Goal: Feedback & Contribution: Leave review/rating

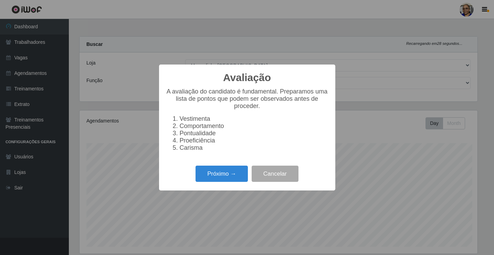
select select "345"
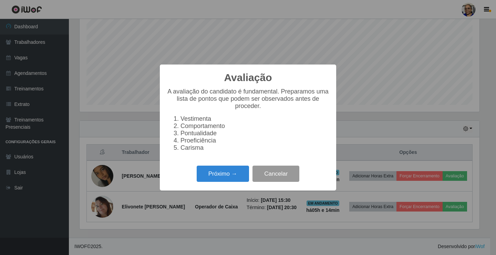
scroll to position [143, 400]
click at [234, 175] on button "Próximo →" at bounding box center [223, 173] width 52 height 16
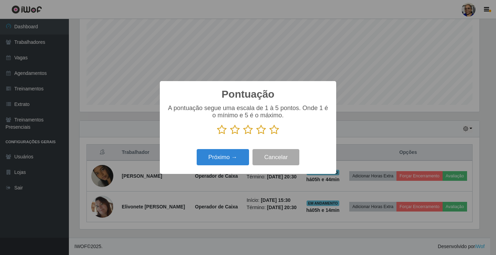
click at [274, 130] on icon at bounding box center [274, 129] width 10 height 10
click at [269, 135] on input "radio" at bounding box center [269, 135] width 0 height 0
click at [237, 157] on button "Próximo →" at bounding box center [223, 157] width 52 height 16
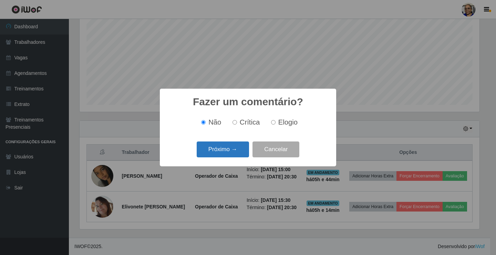
click at [240, 154] on button "Próximo →" at bounding box center [223, 149] width 52 height 16
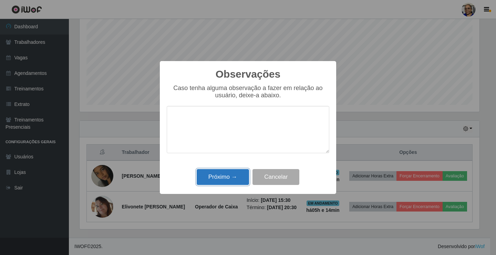
click at [230, 175] on button "Próximo →" at bounding box center [223, 177] width 52 height 16
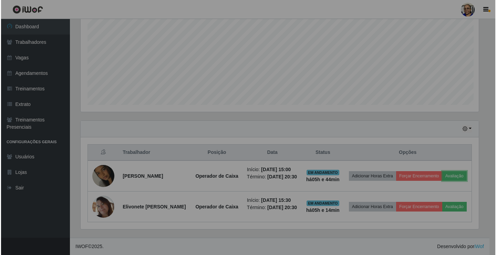
scroll to position [143, 404]
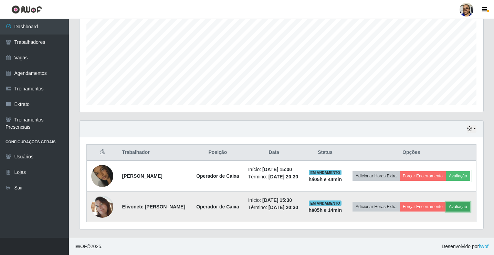
click at [446, 211] on button "Avaliação" at bounding box center [458, 206] width 24 height 10
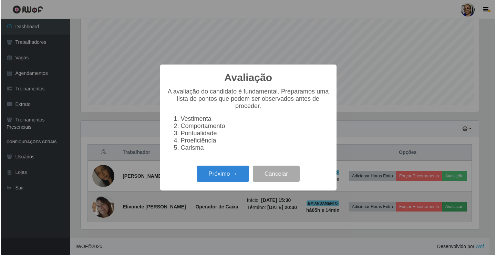
scroll to position [143, 400]
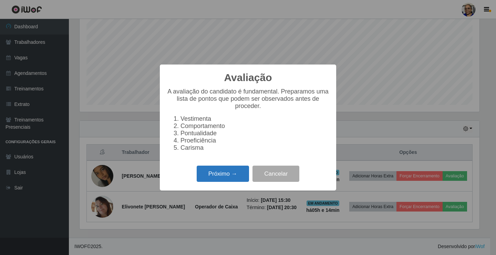
click at [234, 175] on button "Próximo →" at bounding box center [223, 173] width 52 height 16
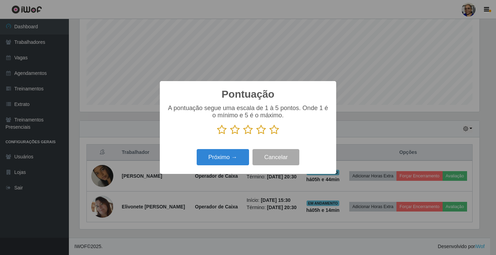
scroll to position [344287, 344030]
click at [273, 132] on icon at bounding box center [274, 129] width 10 height 10
click at [269, 135] on input "radio" at bounding box center [269, 135] width 0 height 0
click at [242, 153] on button "Próximo →" at bounding box center [223, 157] width 52 height 16
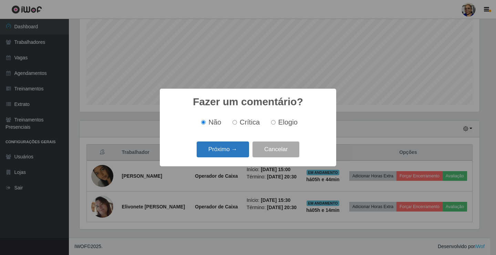
click at [236, 153] on button "Próximo →" at bounding box center [223, 149] width 52 height 16
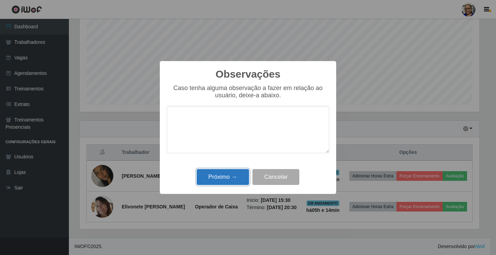
click at [231, 178] on button "Próximo →" at bounding box center [223, 177] width 52 height 16
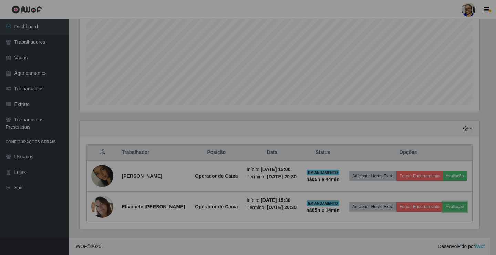
scroll to position [143, 404]
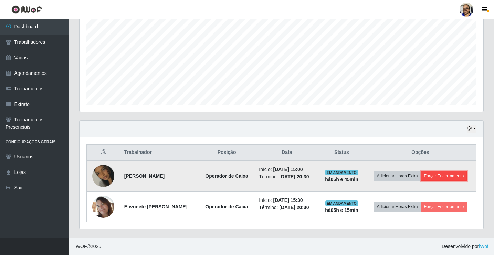
click at [448, 176] on button "Forçar Encerramento" at bounding box center [444, 176] width 46 height 10
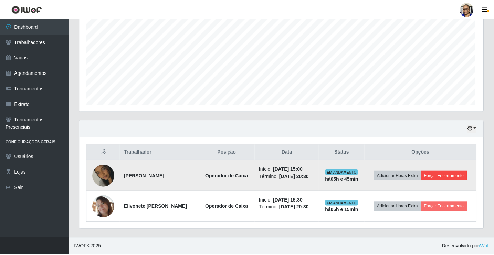
scroll to position [143, 400]
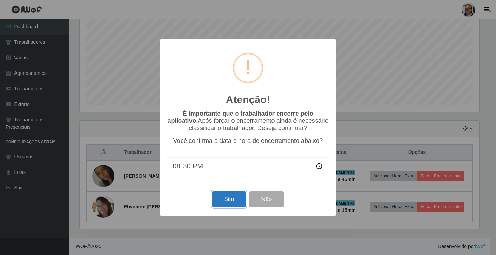
click at [230, 200] on button "Sim" at bounding box center [228, 199] width 33 height 16
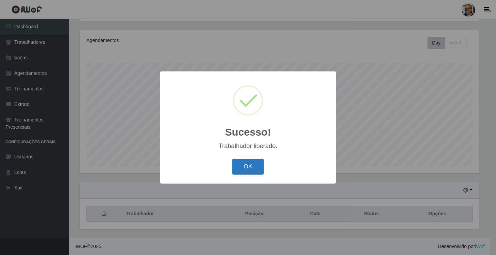
click at [252, 165] on button "OK" at bounding box center [248, 166] width 32 height 16
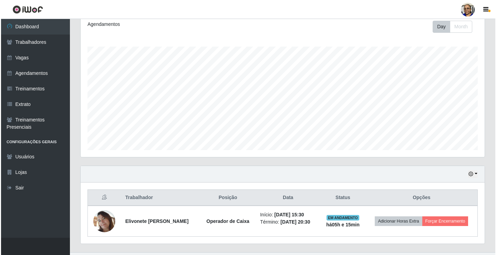
scroll to position [111, 0]
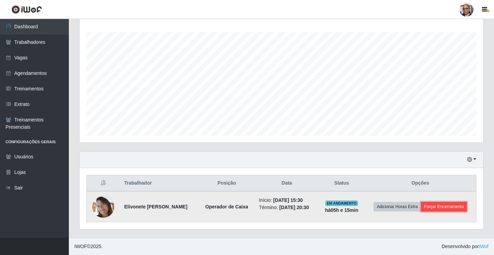
click at [454, 207] on button "Forçar Encerramento" at bounding box center [444, 206] width 46 height 10
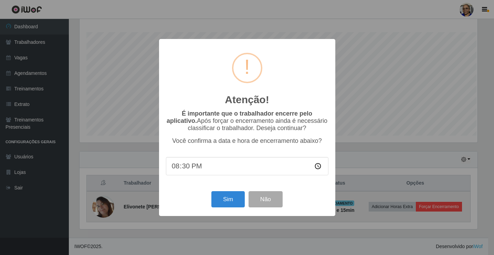
scroll to position [143, 400]
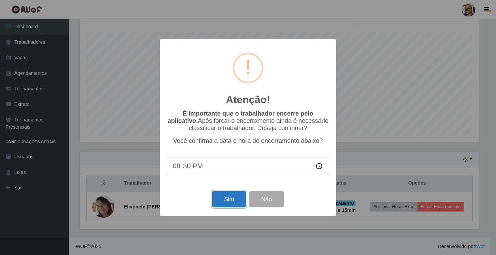
click at [226, 206] on button "Sim" at bounding box center [228, 199] width 33 height 16
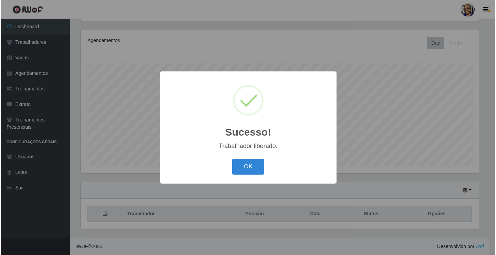
scroll to position [0, 0]
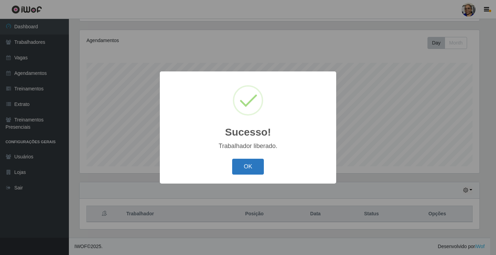
click at [252, 167] on button "OK" at bounding box center [248, 166] width 32 height 16
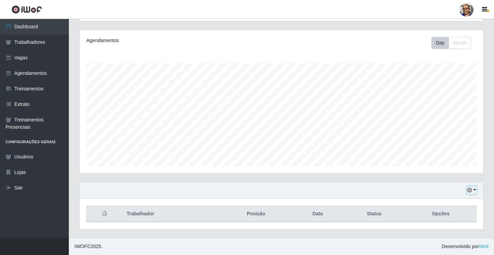
click at [475, 190] on button "button" at bounding box center [472, 190] width 10 height 8
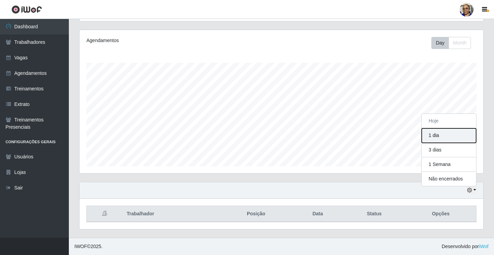
click at [448, 139] on button "1 dia" at bounding box center [449, 135] width 54 height 14
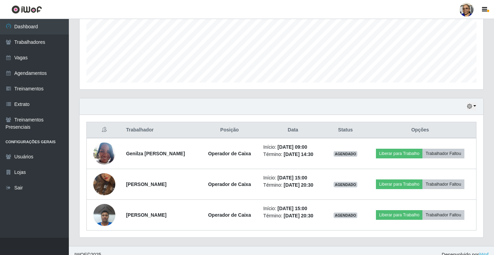
scroll to position [172, 0]
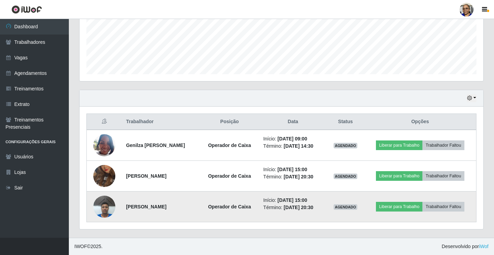
click at [103, 210] on img at bounding box center [104, 206] width 22 height 29
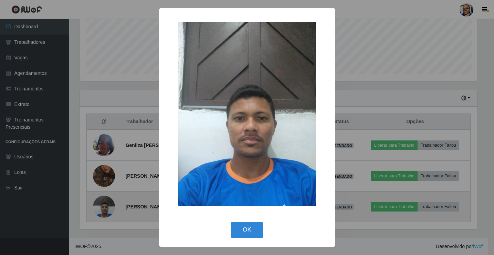
scroll to position [143, 400]
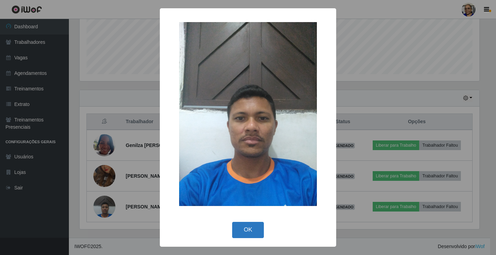
click at [252, 231] on button "OK" at bounding box center [248, 229] width 32 height 16
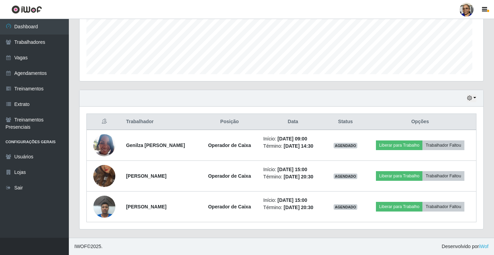
scroll to position [143, 404]
click at [28, 190] on link "Sair" at bounding box center [34, 187] width 69 height 15
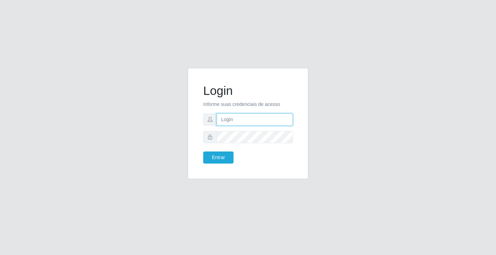
type input "[EMAIL_ADDRESS][DOMAIN_NAME]"
